Goal: Transaction & Acquisition: Download file/media

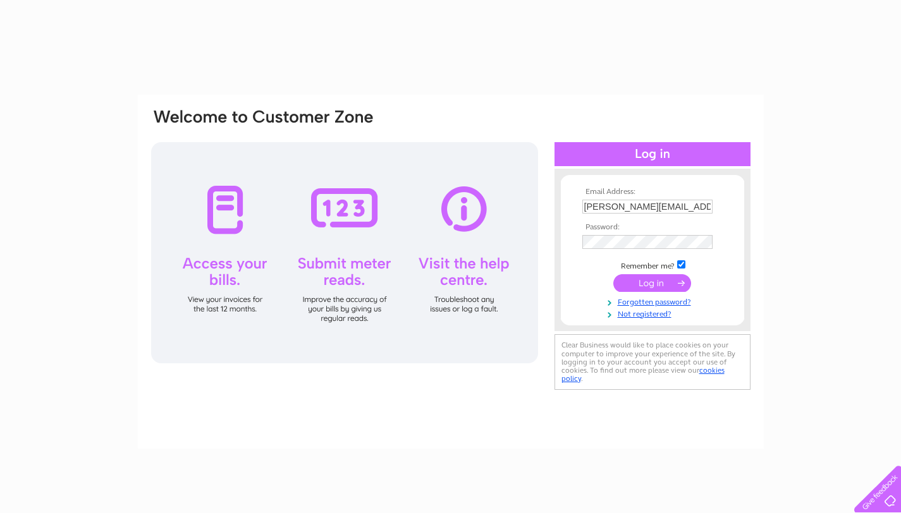
click at [649, 286] on input "submit" at bounding box center [652, 283] width 78 height 18
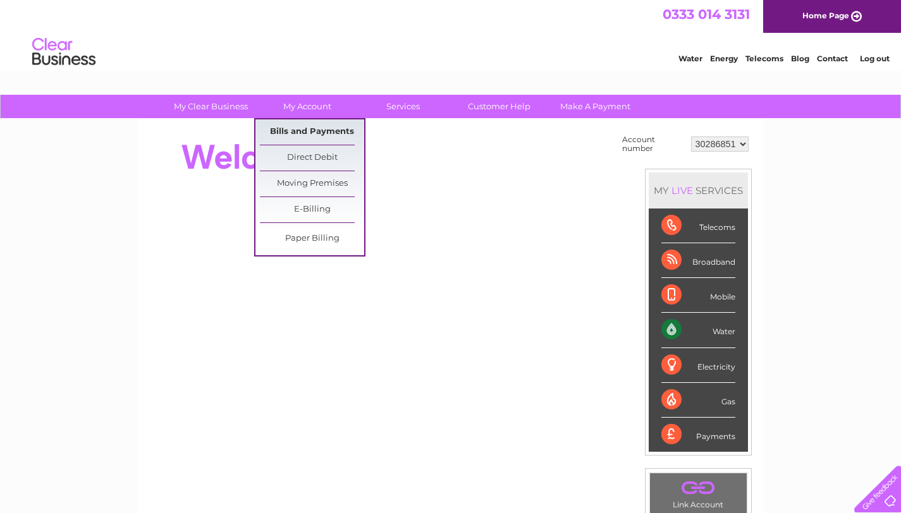
click at [298, 133] on link "Bills and Payments" at bounding box center [312, 131] width 104 height 25
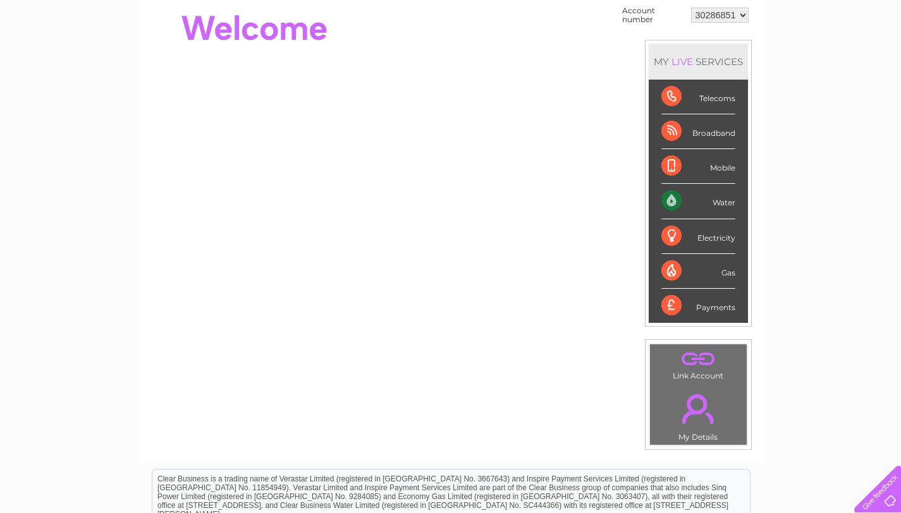
scroll to position [174, 0]
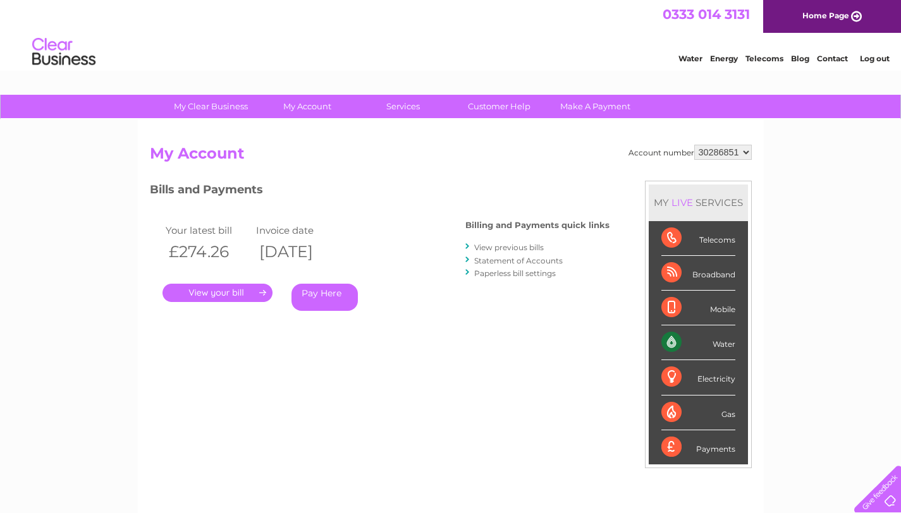
click at [480, 243] on link "View previous bills" at bounding box center [509, 247] width 70 height 9
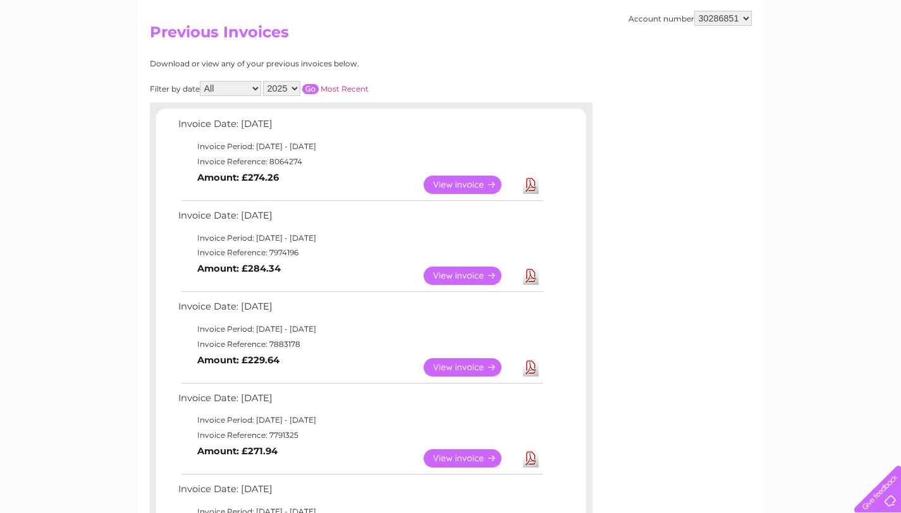
scroll to position [147, 0]
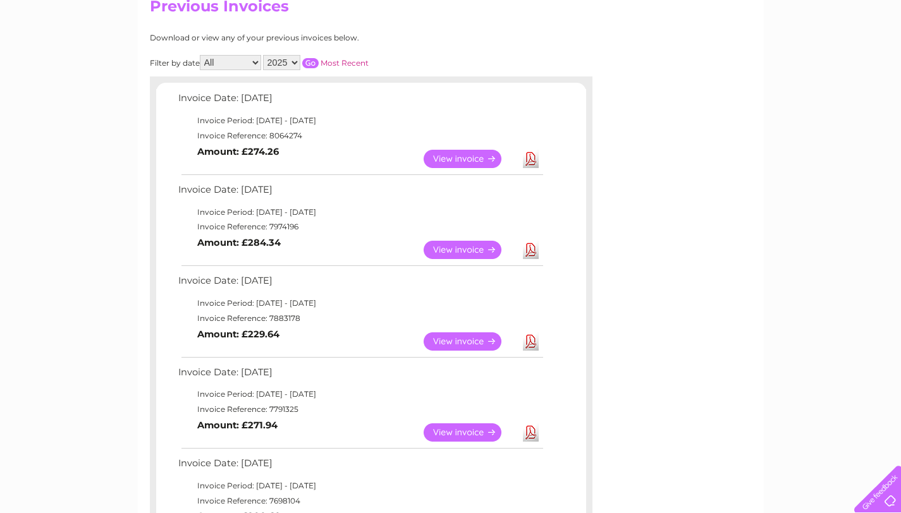
click at [535, 247] on link "Download" at bounding box center [531, 250] width 16 height 18
click at [530, 341] on link "Download" at bounding box center [531, 341] width 16 height 18
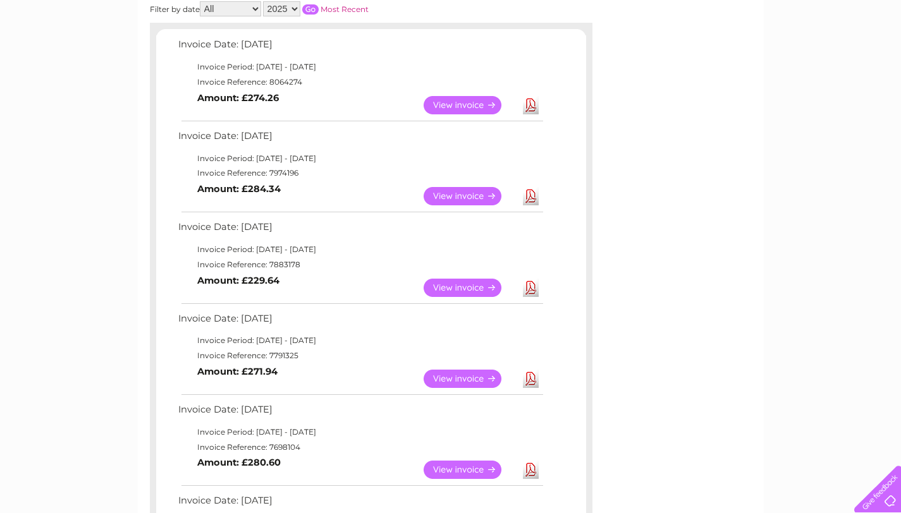
scroll to position [231, 0]
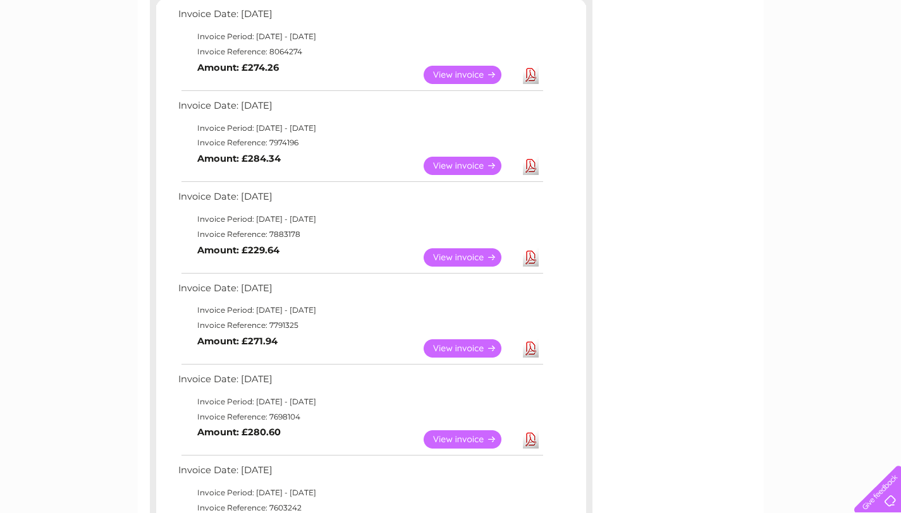
click at [532, 353] on link "Download" at bounding box center [531, 348] width 16 height 18
